Goal: Task Accomplishment & Management: Manage account settings

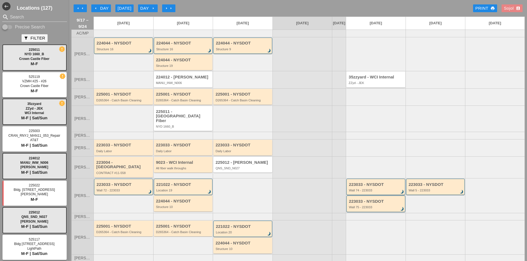
click at [511, 6] on div "Sojol account_box" at bounding box center [512, 8] width 17 height 6
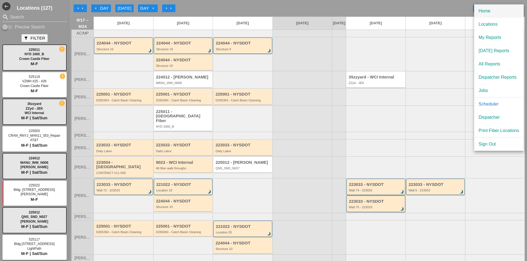
click at [486, 12] on div "Home" at bounding box center [498, 11] width 41 height 7
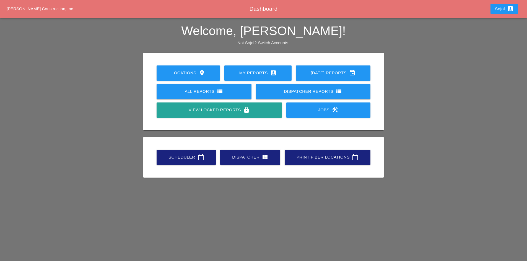
click at [320, 113] on div "Jobs construction" at bounding box center [328, 110] width 66 height 7
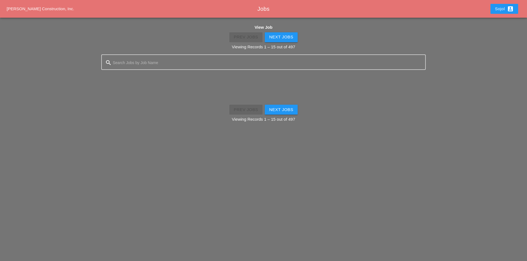
click at [140, 39] on div "Prev Jobs Next Jobs Viewing Records 1 – 15 out of 497" at bounding box center [263, 41] width 527 height 20
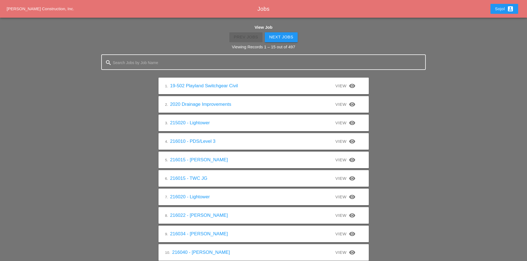
click at [129, 59] on input "Search Jobs by Job Name" at bounding box center [263, 62] width 301 height 9
type input "225025"
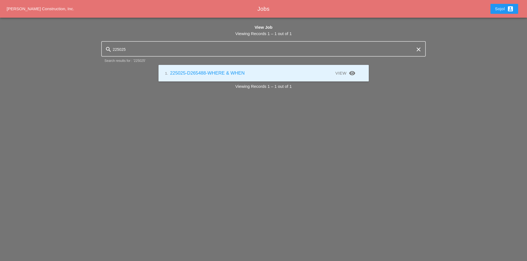
click at [189, 71] on link "1. 225025-D265488-WHERE & WHEN" at bounding box center [205, 73] width 80 height 5
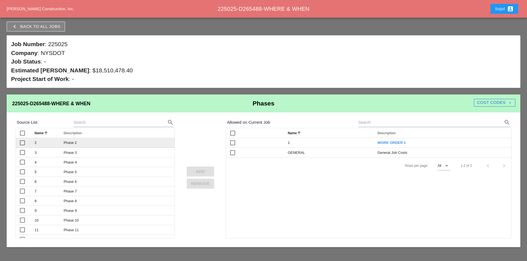
click at [22, 143] on div at bounding box center [22, 142] width 9 height 9
checkbox input "true"
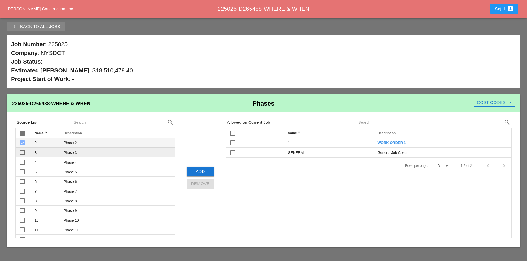
click at [22, 152] on div at bounding box center [22, 152] width 9 height 9
checkbox input "true"
click at [22, 162] on div at bounding box center [22, 162] width 9 height 9
checkbox input "true"
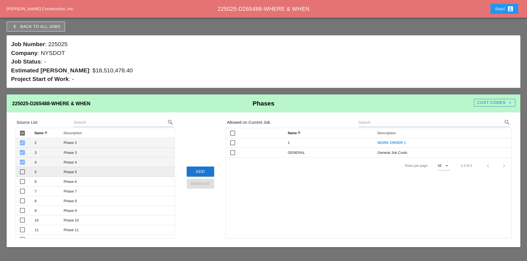
click at [21, 171] on div at bounding box center [22, 171] width 9 height 9
checkbox input "true"
click at [21, 180] on div at bounding box center [22, 181] width 9 height 9
checkbox input "true"
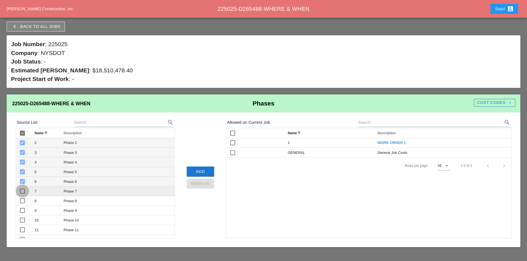
click at [22, 192] on div at bounding box center [22, 191] width 9 height 9
checkbox input "true"
click at [22, 200] on div at bounding box center [22, 200] width 9 height 9
checkbox input "true"
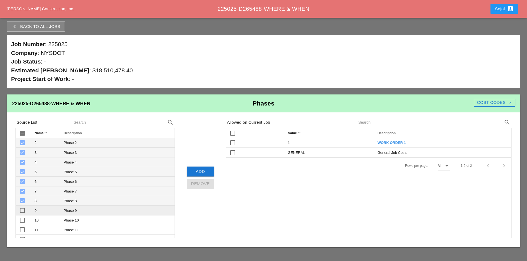
click at [22, 211] on div at bounding box center [22, 210] width 9 height 9
checkbox input "true"
click at [22, 220] on div at bounding box center [22, 220] width 9 height 9
checkbox input "true"
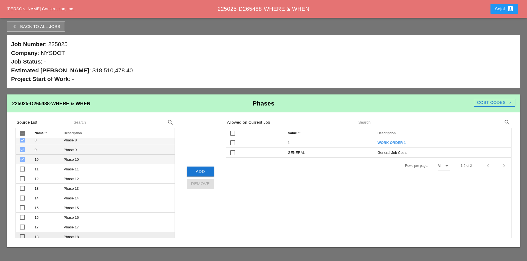
scroll to position [28, 0]
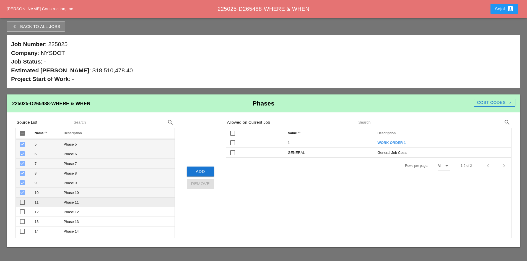
click at [22, 204] on div at bounding box center [22, 202] width 9 height 9
checkbox input "true"
click at [22, 211] on div at bounding box center [22, 211] width 9 height 9
checkbox input "true"
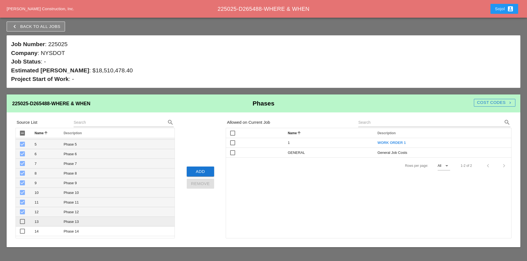
click at [21, 222] on div at bounding box center [22, 221] width 9 height 9
checkbox input "true"
click at [21, 231] on div at bounding box center [22, 231] width 9 height 9
checkbox input "true"
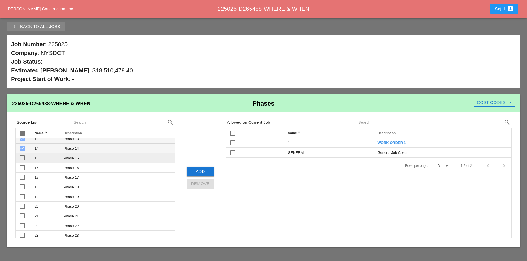
click at [23, 158] on div at bounding box center [22, 157] width 9 height 9
checkbox input "true"
click at [21, 168] on div at bounding box center [22, 167] width 9 height 9
checkbox input "true"
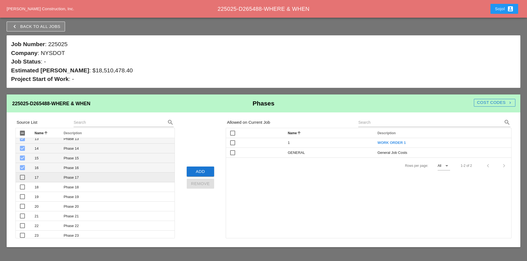
click at [21, 178] on div at bounding box center [22, 177] width 9 height 9
checkbox input "true"
click at [22, 187] on div at bounding box center [22, 187] width 9 height 9
checkbox input "true"
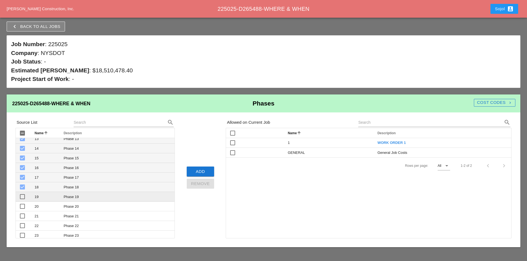
click at [22, 196] on div at bounding box center [22, 196] width 9 height 9
checkbox input "true"
click at [21, 207] on div at bounding box center [22, 206] width 9 height 9
checkbox input "true"
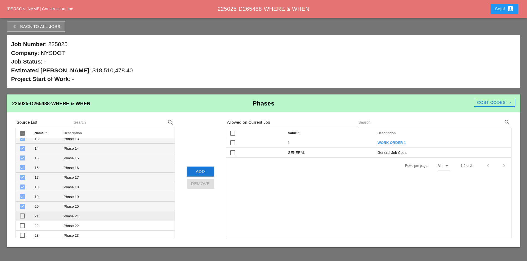
click at [22, 217] on div at bounding box center [22, 216] width 9 height 9
checkbox input "true"
click at [21, 226] on div at bounding box center [22, 225] width 9 height 9
checkbox input "true"
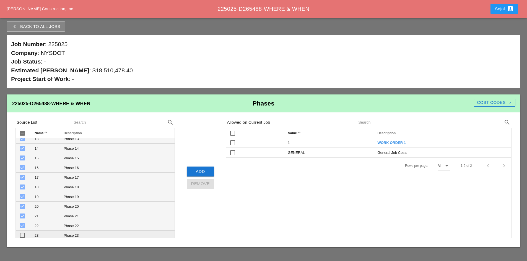
click at [21, 236] on div at bounding box center [22, 235] width 9 height 9
checkbox input "true"
click at [201, 171] on div "Add" at bounding box center [200, 172] width 19 height 6
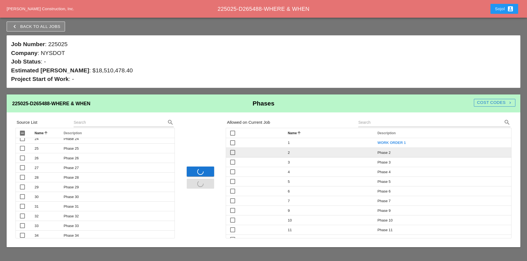
scroll to position [4, 0]
click at [385, 154] on span "Phase 2" at bounding box center [383, 153] width 13 height 4
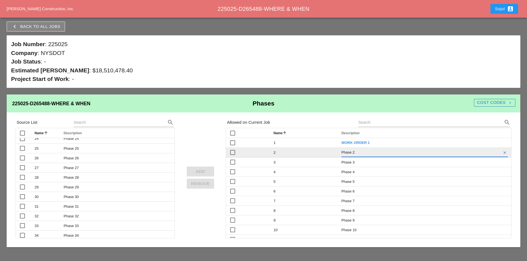
click at [357, 152] on input "Phase 2" at bounding box center [420, 152] width 159 height 9
click at [355, 152] on input "Phase 2" at bounding box center [420, 152] width 159 height 9
click at [351, 152] on input "Phase 2" at bounding box center [420, 152] width 159 height 9
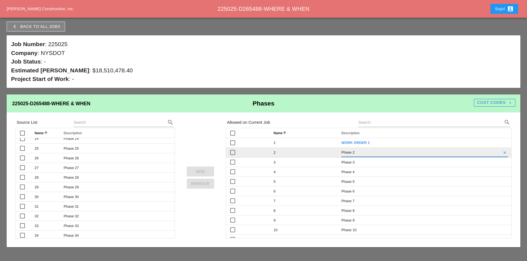
click at [351, 152] on input "Phase 2" at bounding box center [420, 152] width 159 height 9
type input "WORK ORDER 2"
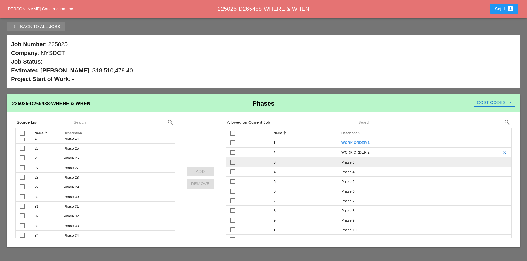
click at [344, 163] on tr "check_box_outline_blank 3 Phase 3" at bounding box center [368, 163] width 285 height 10
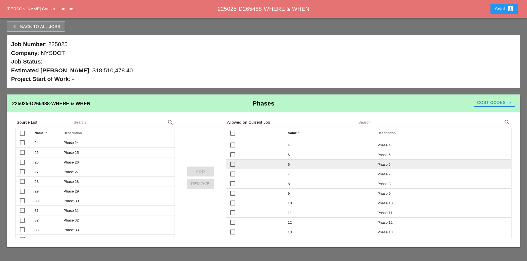
scroll to position [0, 0]
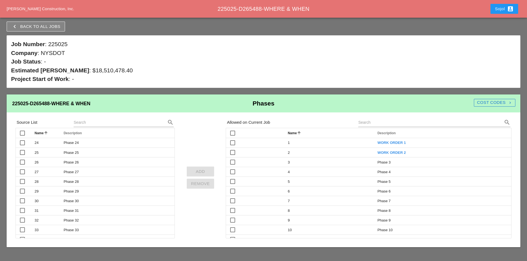
click at [490, 101] on div "Cost Codes navigate_next" at bounding box center [494, 103] width 41 height 6
